Goal: Task Accomplishment & Management: Use online tool/utility

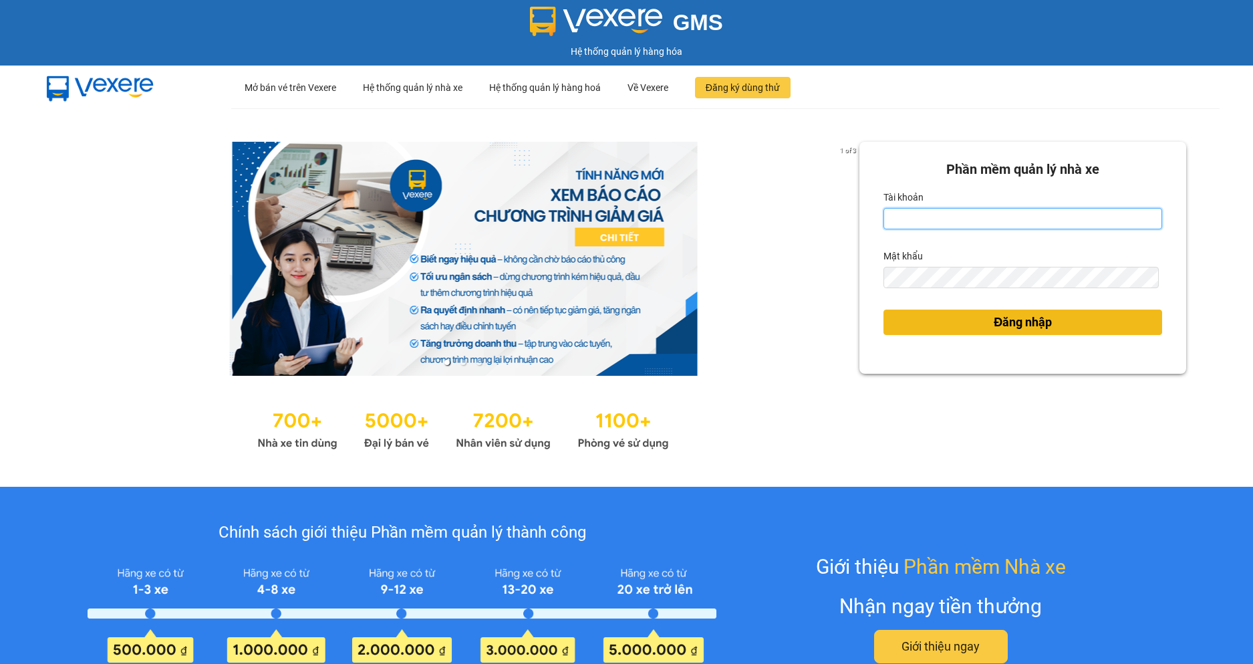
type input "quanganh.theanh"
click at [963, 318] on button "Đăng nhập" at bounding box center [1023, 321] width 279 height 25
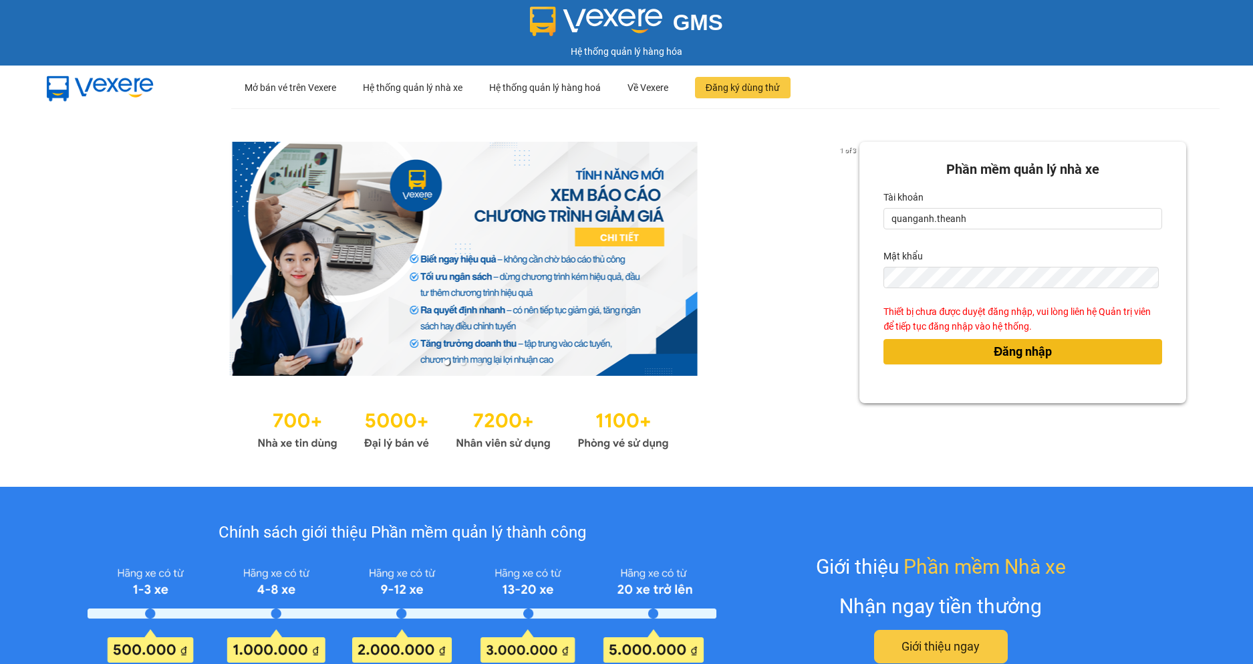
click at [1043, 361] on span "Đăng nhập" at bounding box center [1023, 351] width 58 height 19
click at [994, 351] on span "Đăng nhập" at bounding box center [1023, 351] width 58 height 19
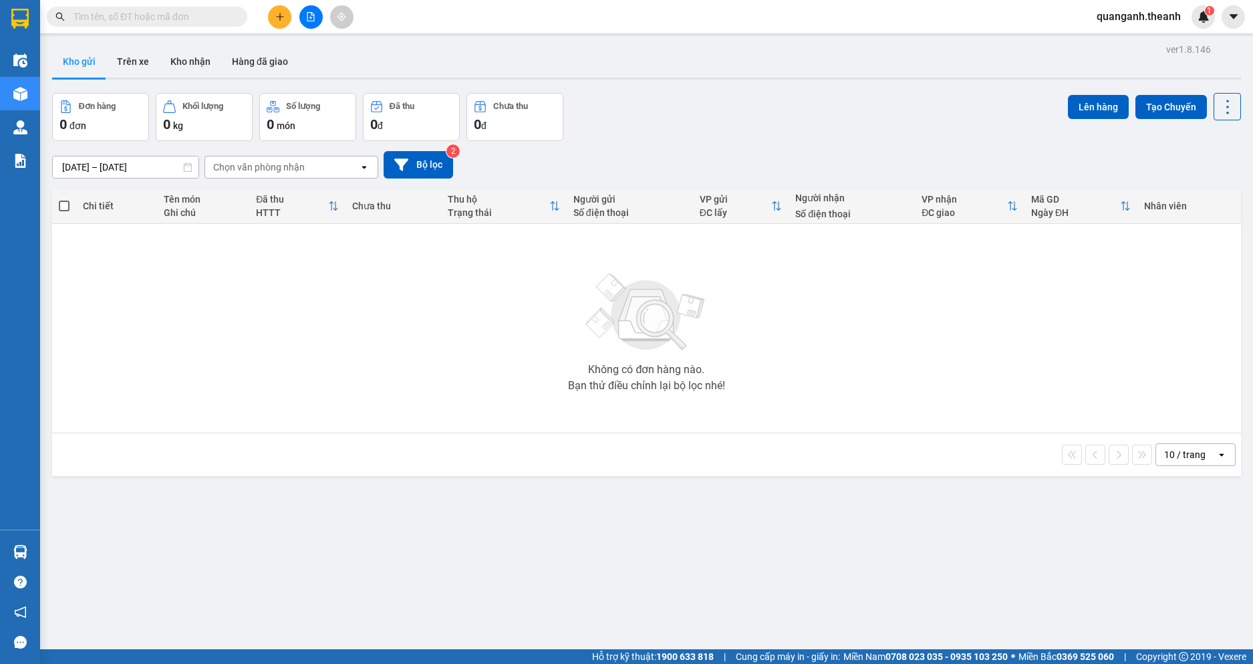
click at [76, 159] on input "[DATE] – [DATE]" at bounding box center [126, 166] width 146 height 21
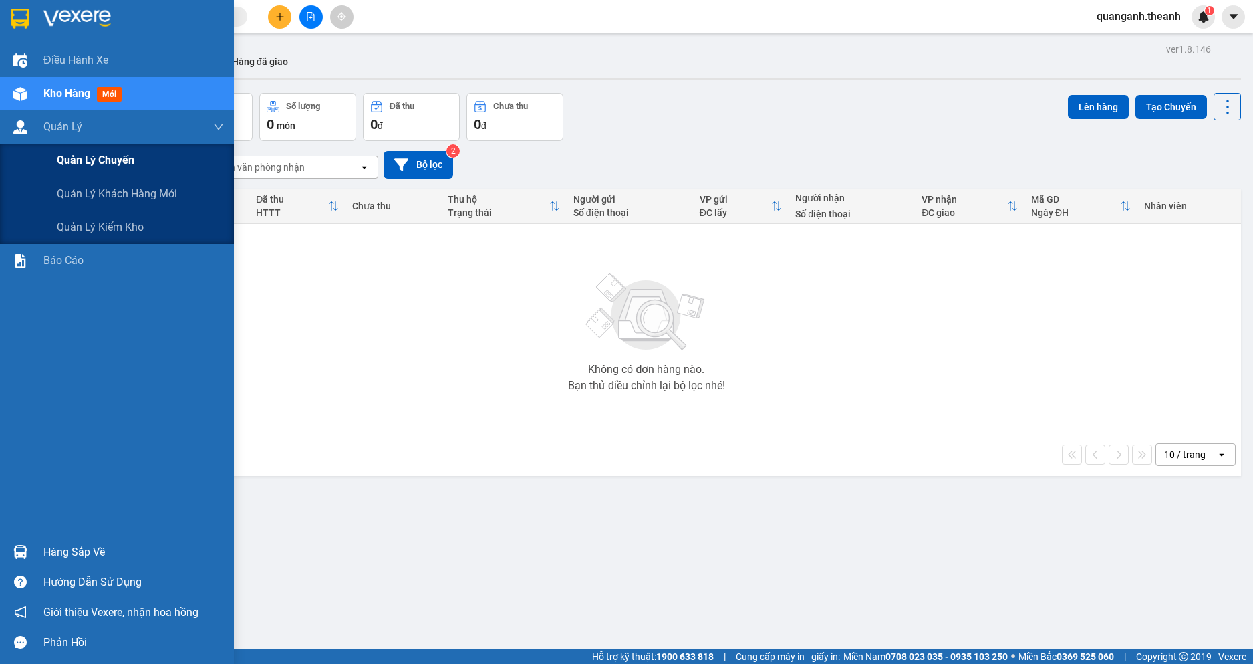
click at [70, 162] on span "Quản lý chuyến" at bounding box center [96, 160] width 78 height 17
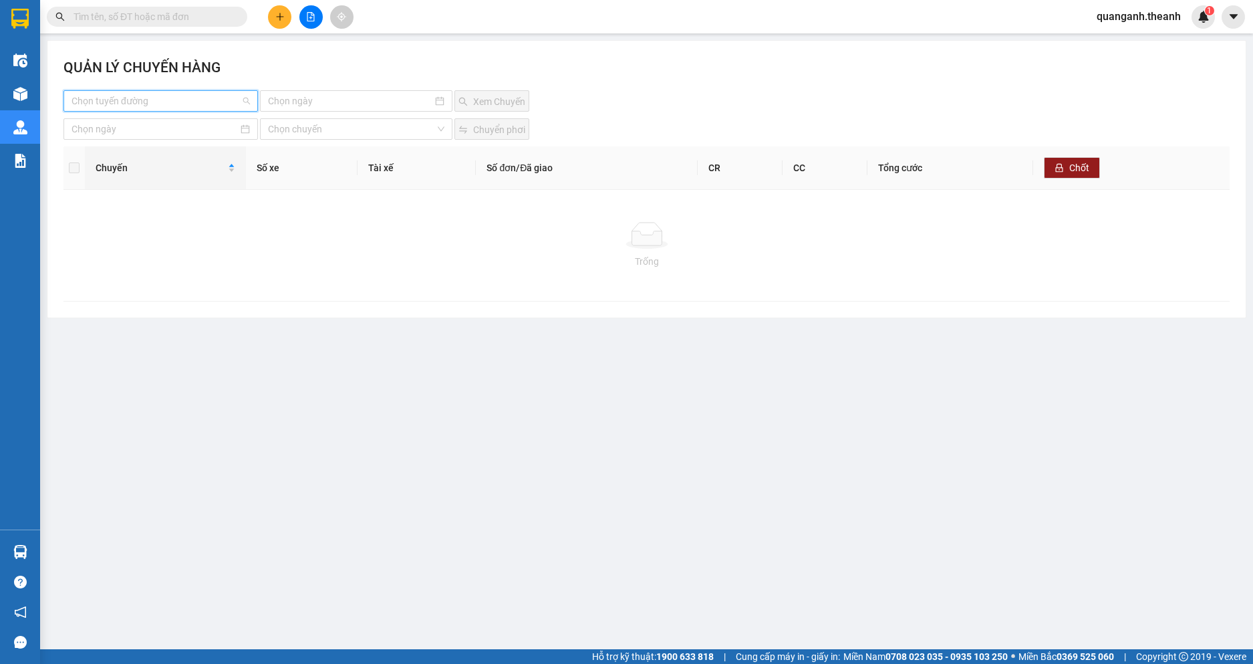
click at [183, 95] on input "search" at bounding box center [156, 101] width 169 height 20
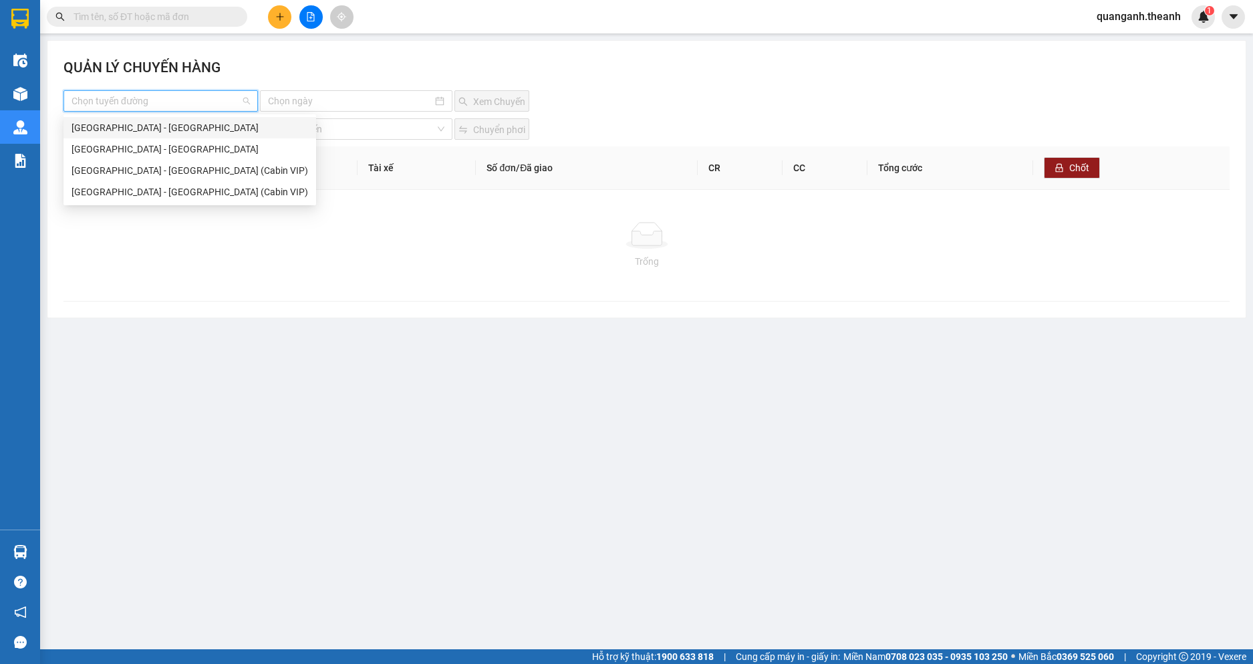
click at [144, 131] on div "Hà Nội - Lai Châu" at bounding box center [190, 127] width 237 height 15
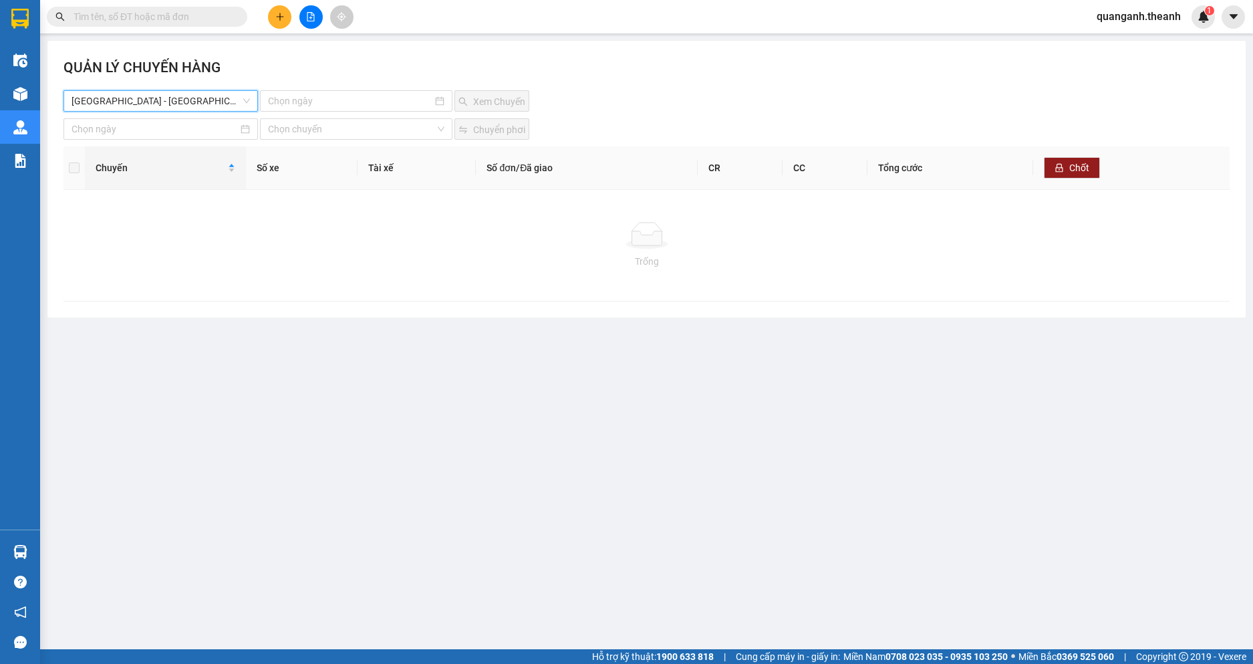
drag, startPoint x: 291, startPoint y: 103, endPoint x: 298, endPoint y: 113, distance: 12.4
click at [291, 103] on input at bounding box center [350, 101] width 164 height 15
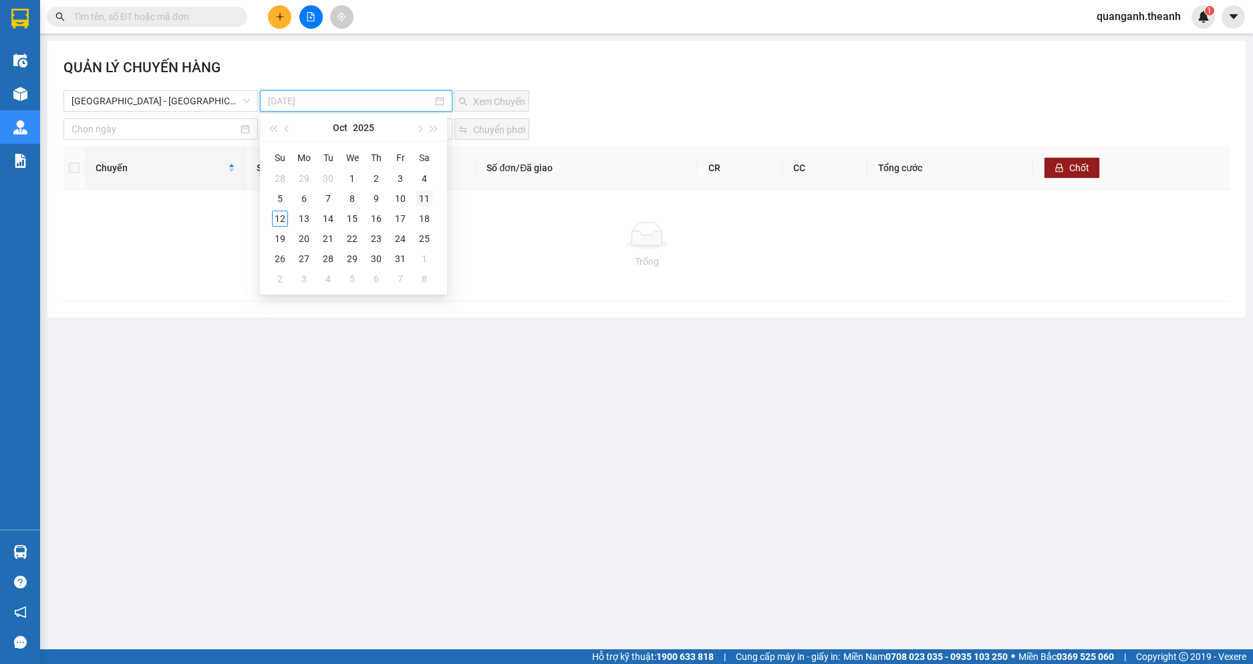
type input "11-10-2025"
click at [426, 197] on div "11" at bounding box center [424, 199] width 16 height 16
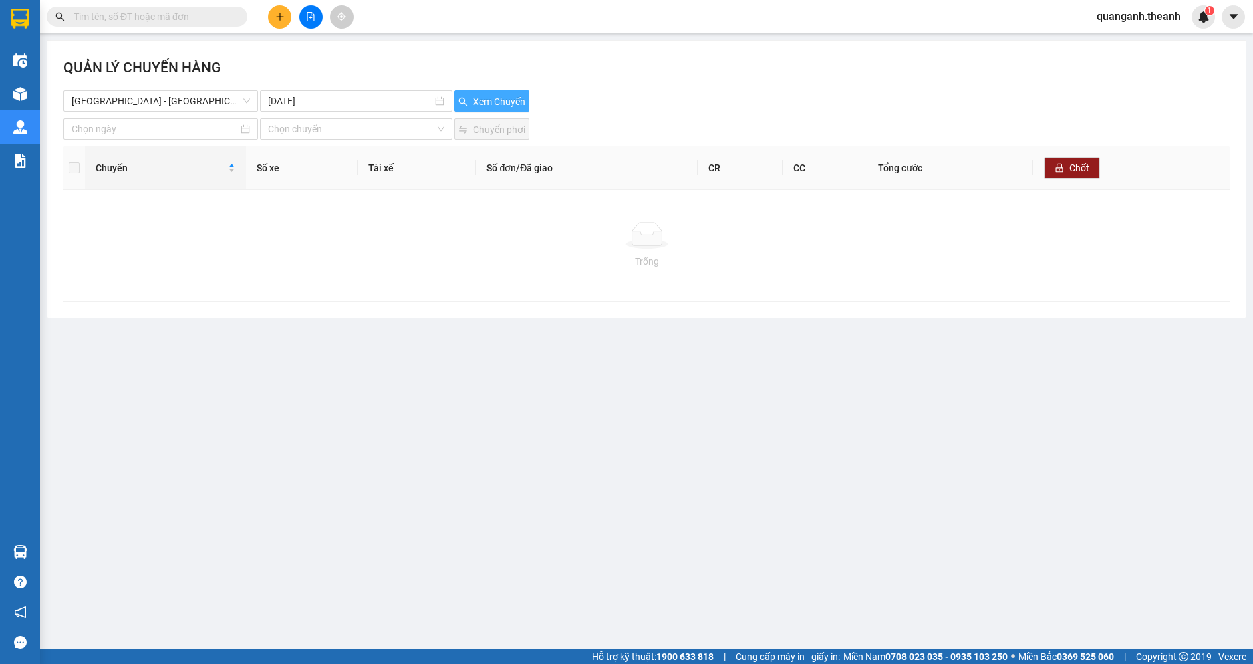
drag, startPoint x: 515, startPoint y: 101, endPoint x: 535, endPoint y: 116, distance: 24.9
click at [515, 100] on span "Xem Chuyến" at bounding box center [499, 101] width 52 height 15
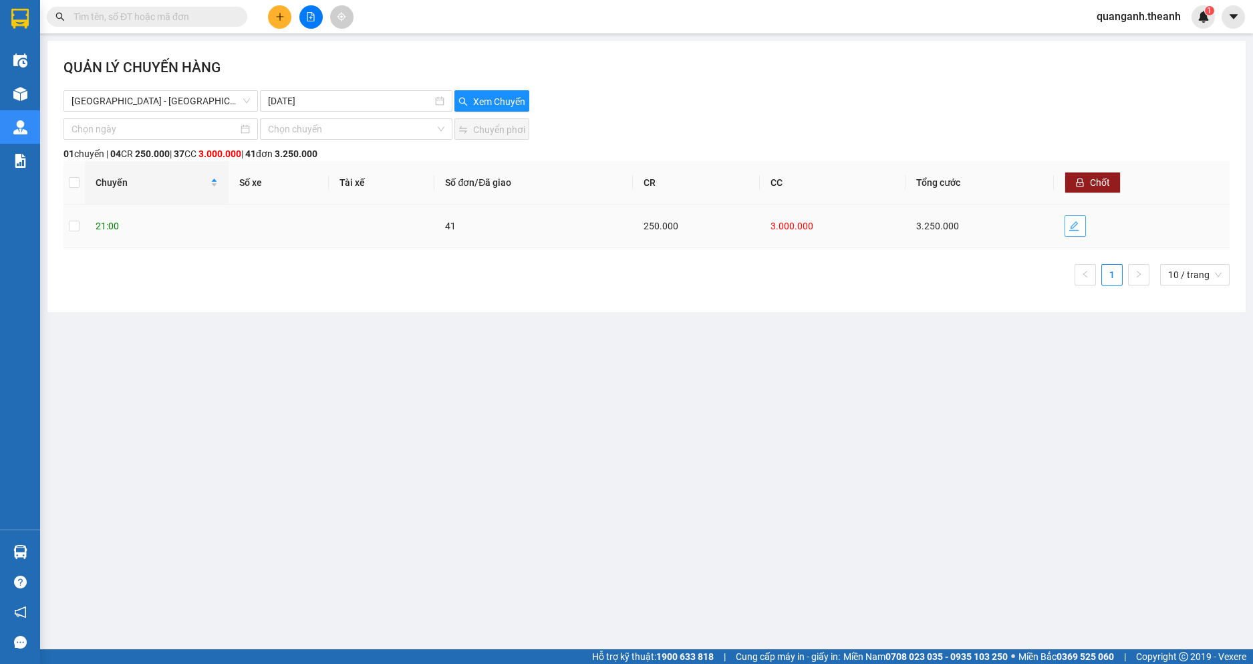
click at [1071, 221] on icon "edit" at bounding box center [1074, 226] width 11 height 11
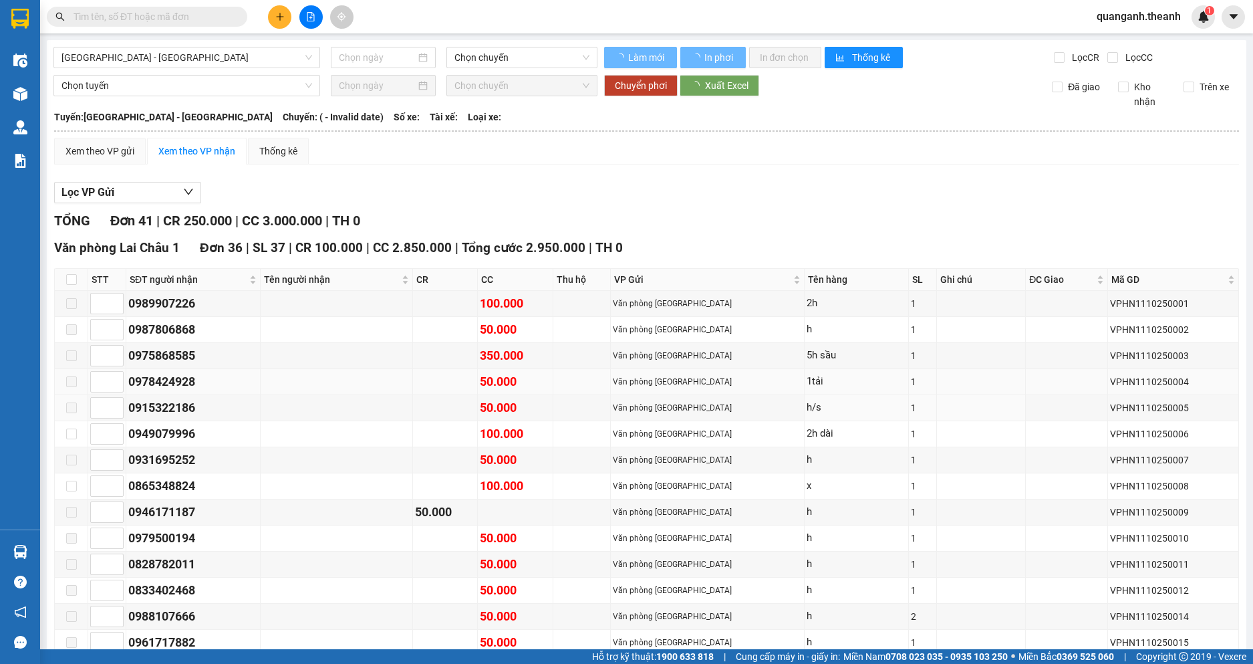
type input "11/10/2025"
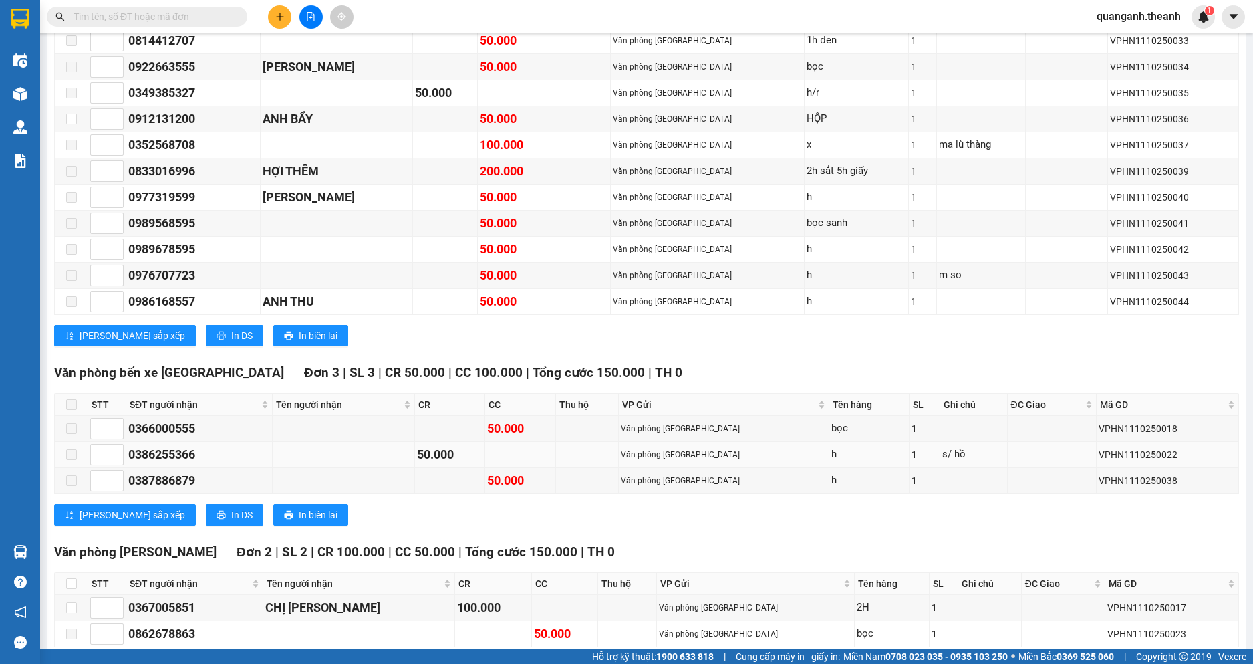
scroll to position [983, 0]
